Goal: Task Accomplishment & Management: Manage account settings

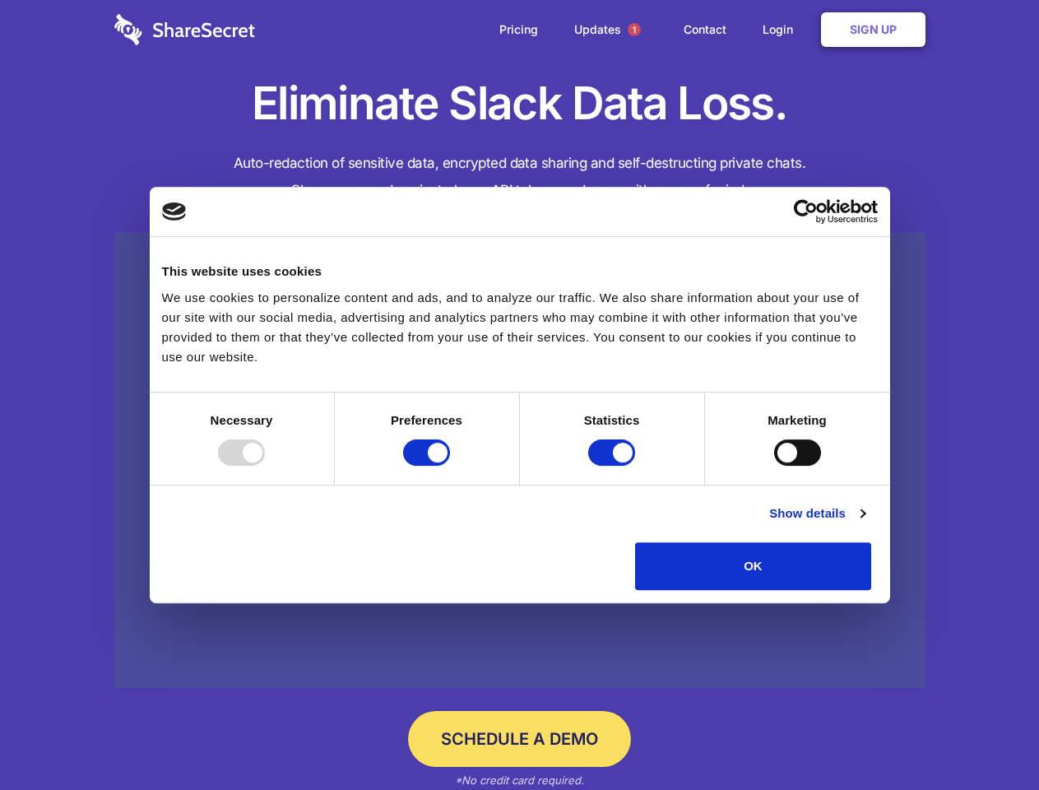
click at [265, 466] on div at bounding box center [241, 452] width 47 height 26
click at [450, 466] on input "Preferences" at bounding box center [426, 452] width 47 height 26
checkbox input "false"
click at [614, 466] on input "Statistics" at bounding box center [611, 452] width 47 height 26
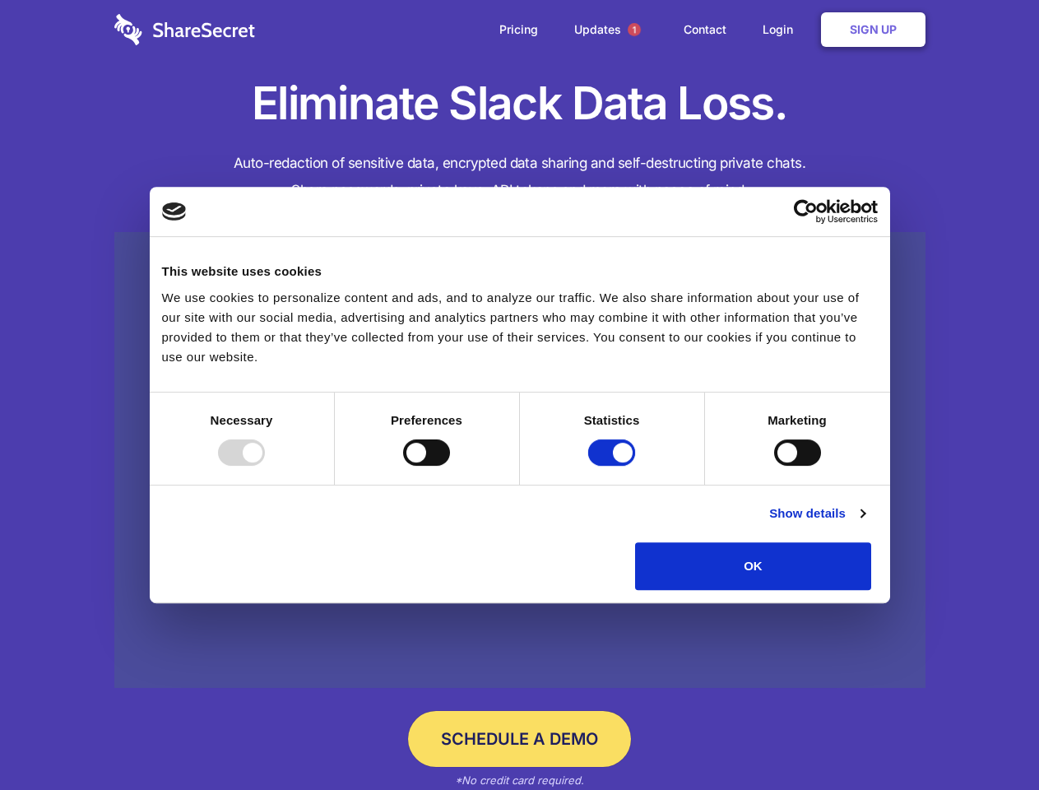
checkbox input "false"
click at [774, 466] on input "Marketing" at bounding box center [797, 452] width 47 height 26
checkbox input "true"
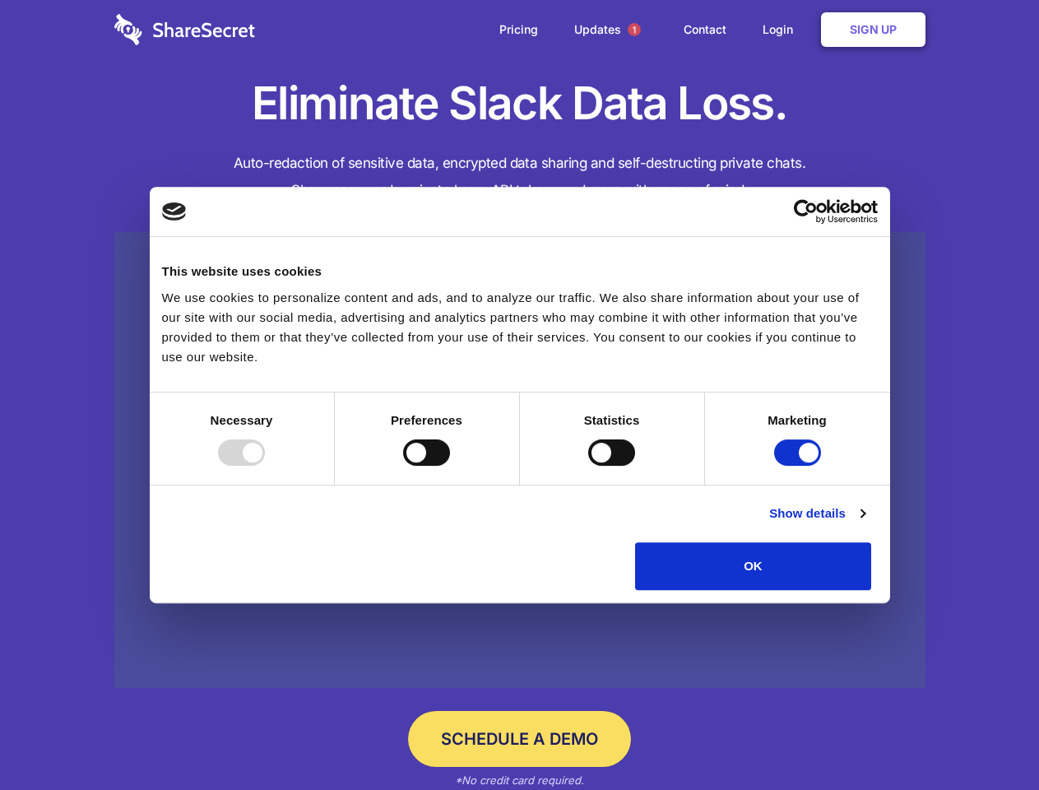
click at [865, 523] on link "Show details" at bounding box center [816, 513] width 95 height 20
